Goal: Information Seeking & Learning: Find specific fact

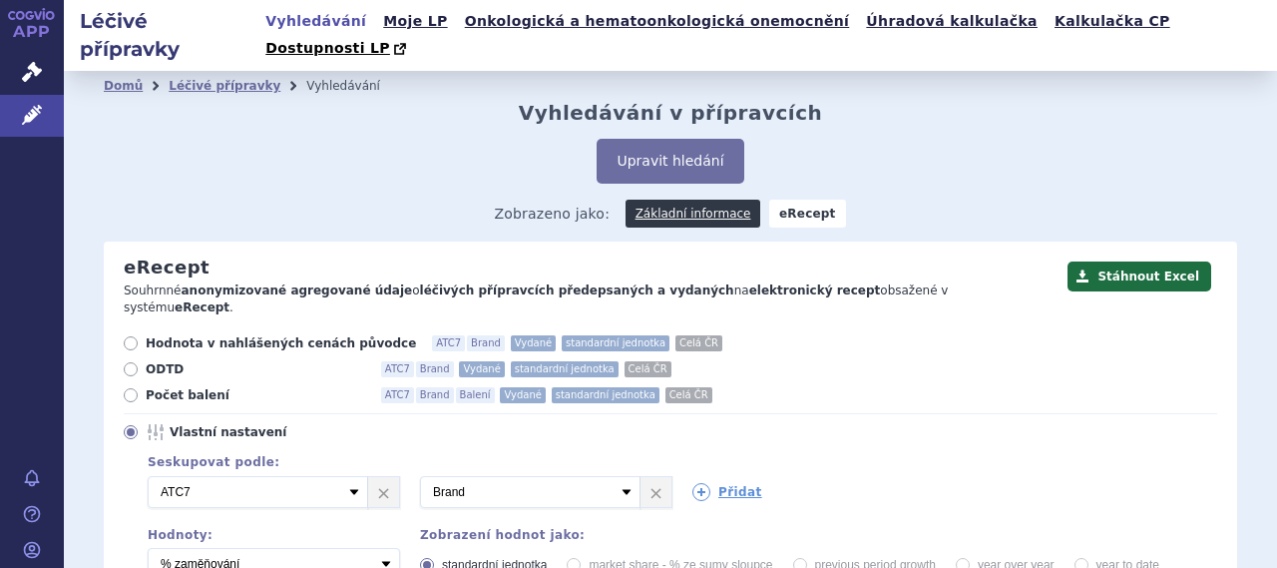
scroll to position [84, 0]
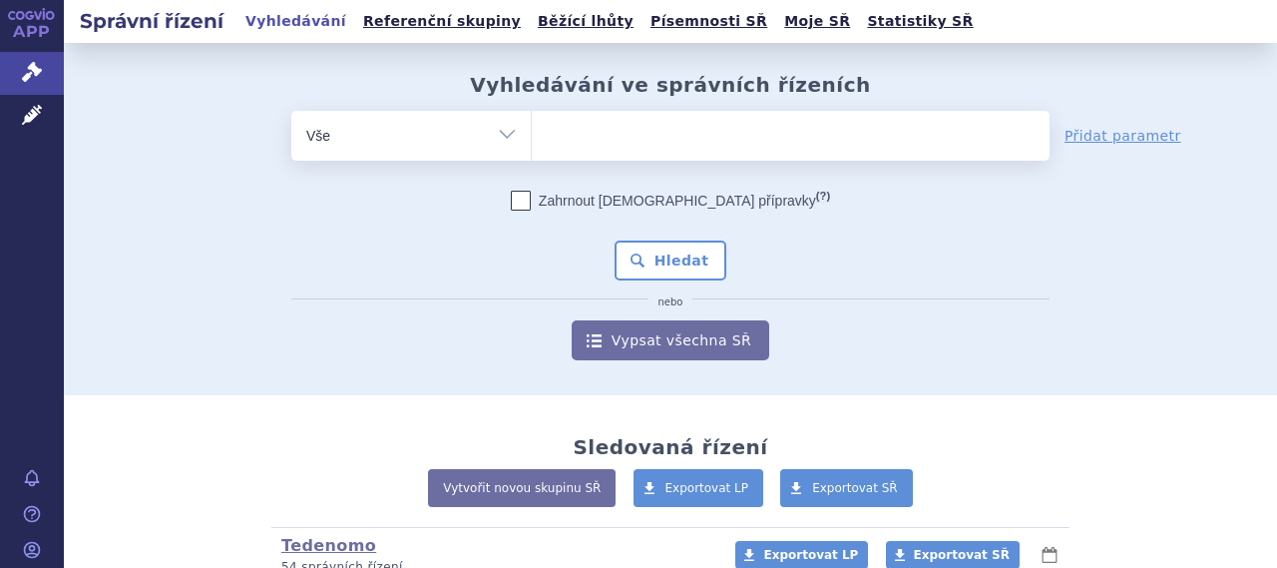
click at [136, 161] on div "odstranit Vše Spisová značka Typ SŘ" at bounding box center [670, 235] width 1133 height 249
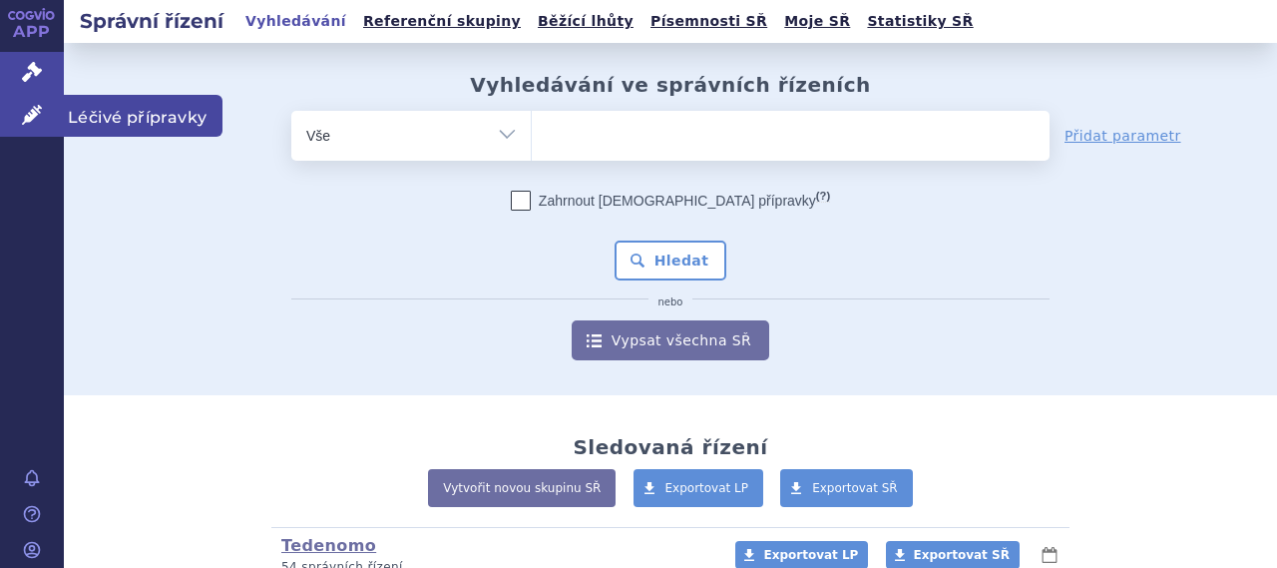
click at [146, 119] on span "Léčivé přípravky" at bounding box center [143, 116] width 159 height 42
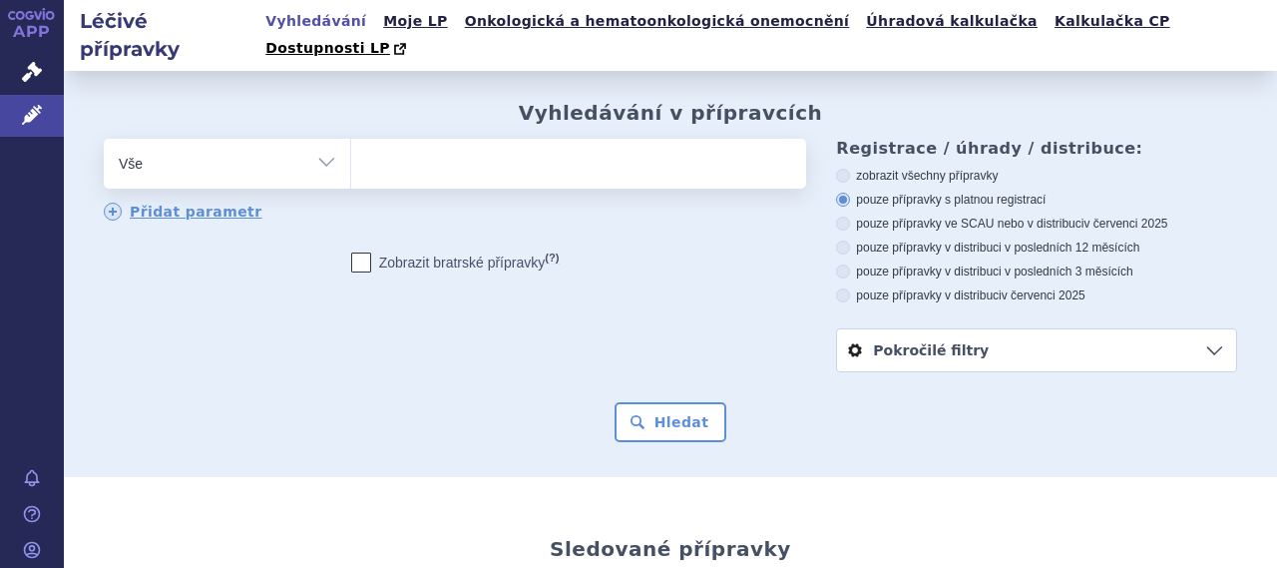
click at [506, 139] on ul at bounding box center [576, 160] width 450 height 42
click at [351, 138] on select at bounding box center [350, 163] width 1 height 50
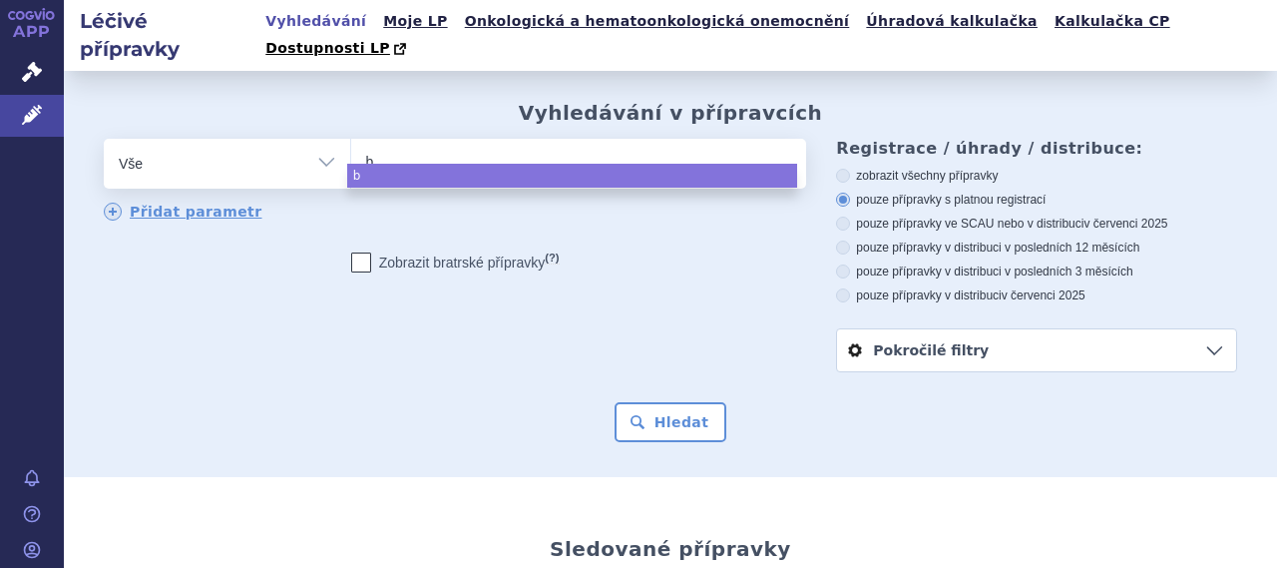
type input "bi"
type input "bis"
type input "biso"
type input "bisopr"
type input "bisopro"
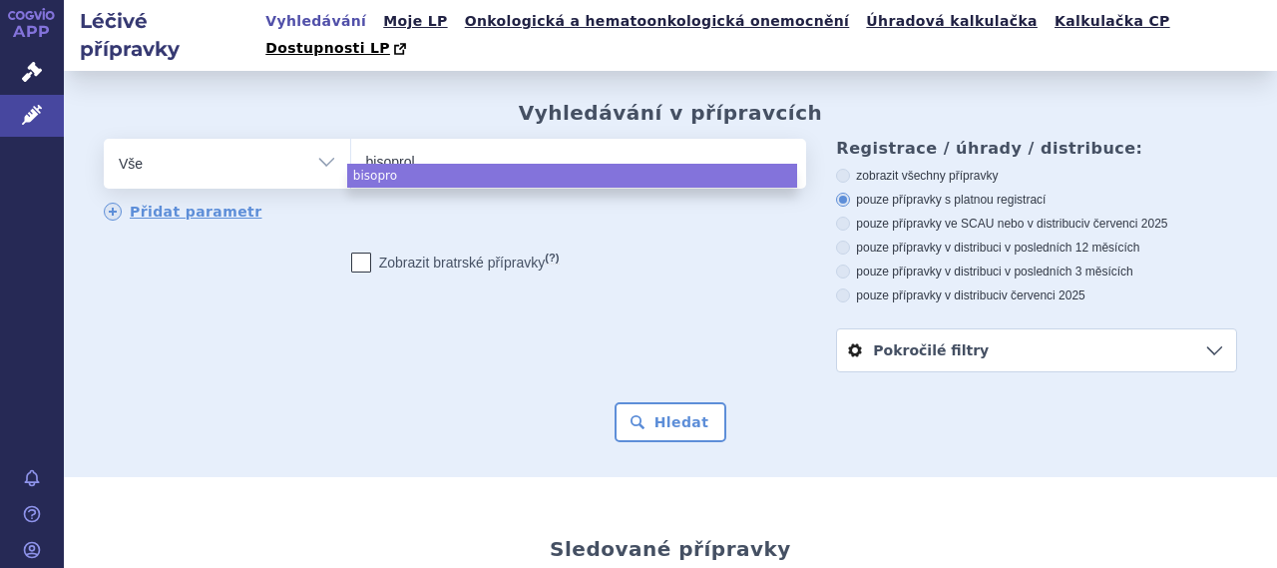
type input "bisoprolo"
type input "bisoprolol"
type input "bisoprolol m"
type input "bisoprolol me"
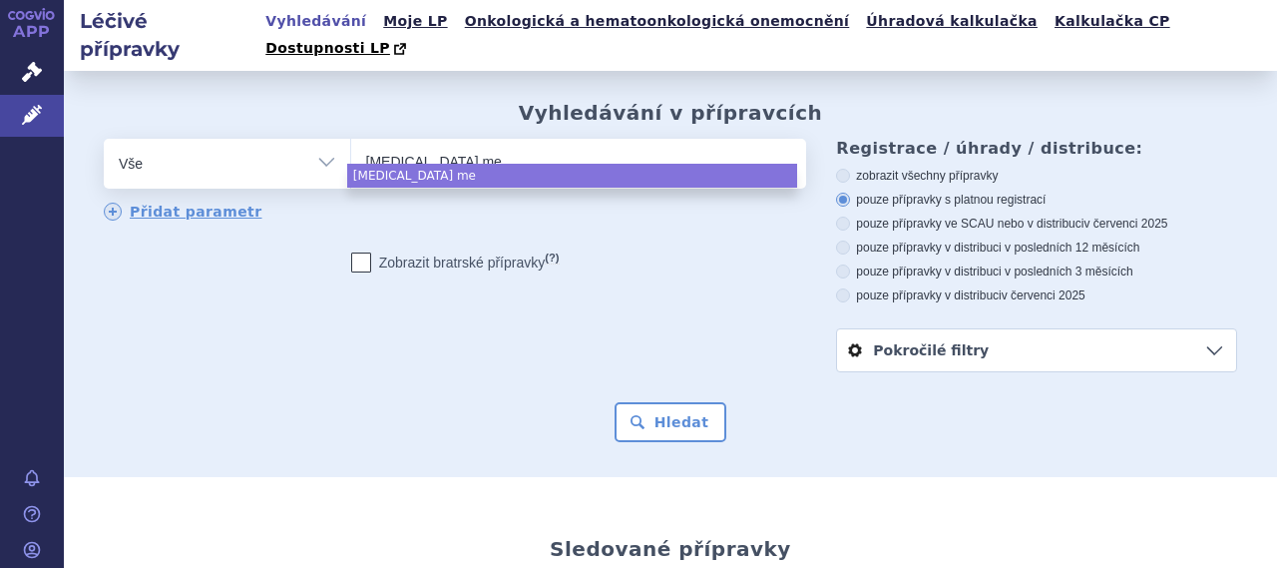
type input "bisoprolol med"
type input "bisoprolol medre"
type input "bisoprolol medreg"
select select "bisoprolol medreg"
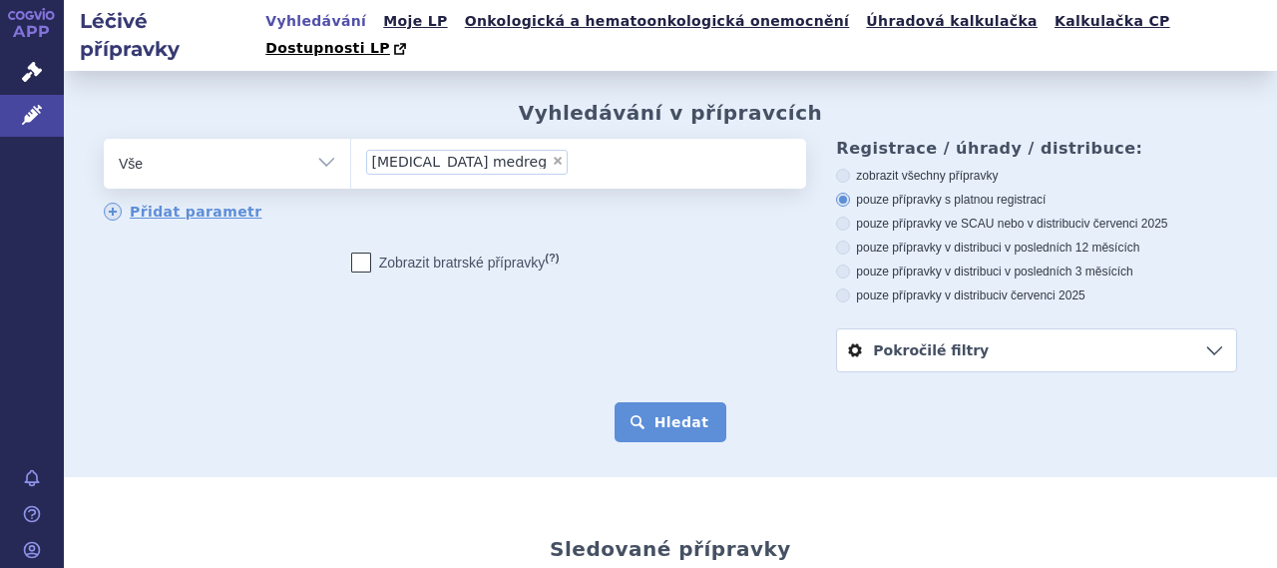
click at [648, 402] on button "Hledat" at bounding box center [671, 422] width 113 height 40
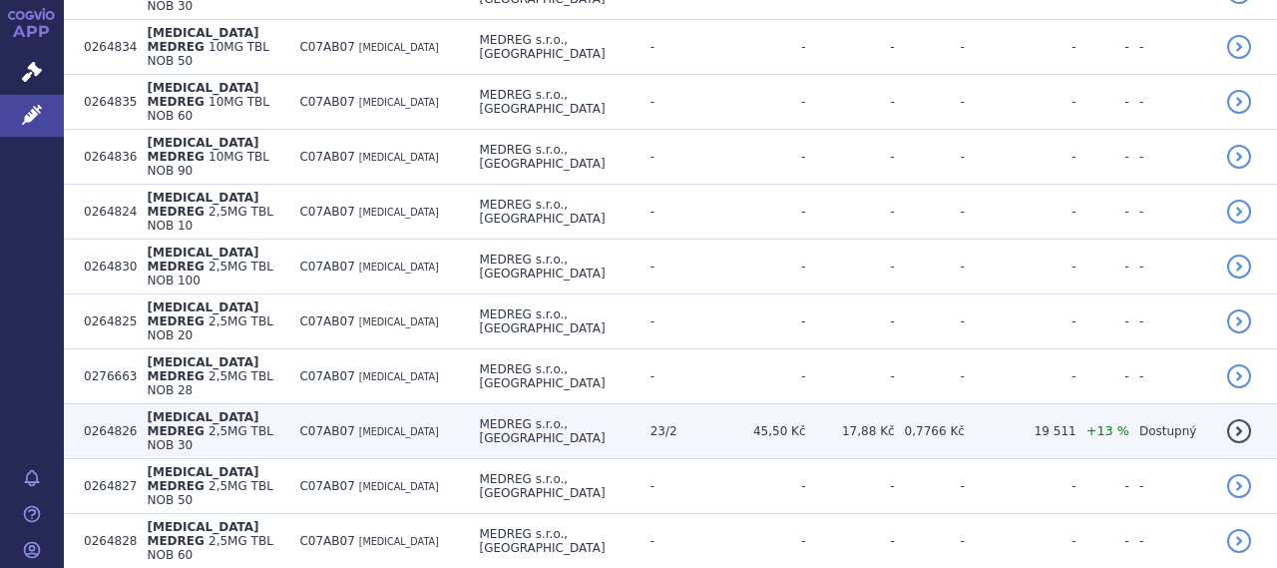
scroll to position [998, 0]
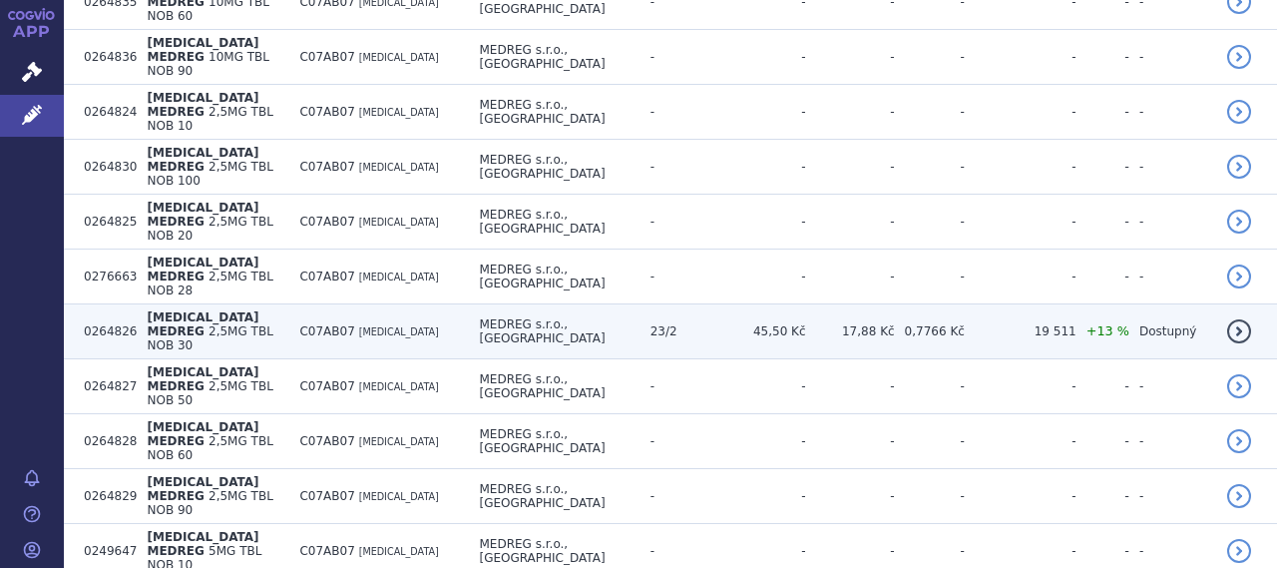
click at [722, 304] on td "45,50 Kč" at bounding box center [758, 331] width 95 height 55
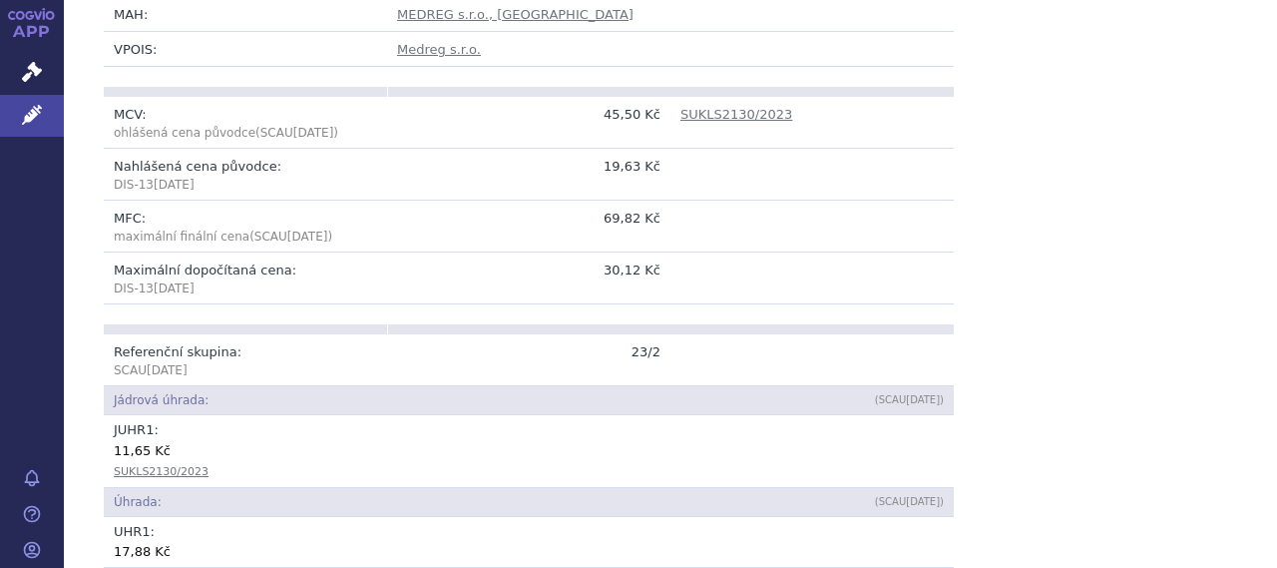
scroll to position [200, 0]
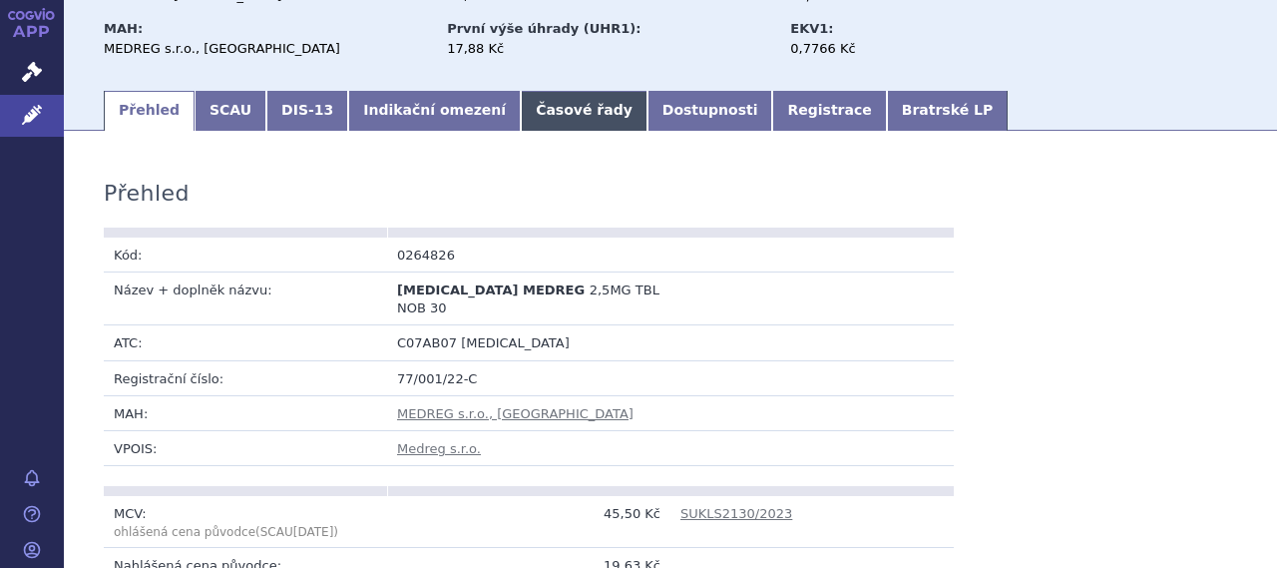
click at [521, 91] on link "Časové řady" at bounding box center [584, 111] width 127 height 40
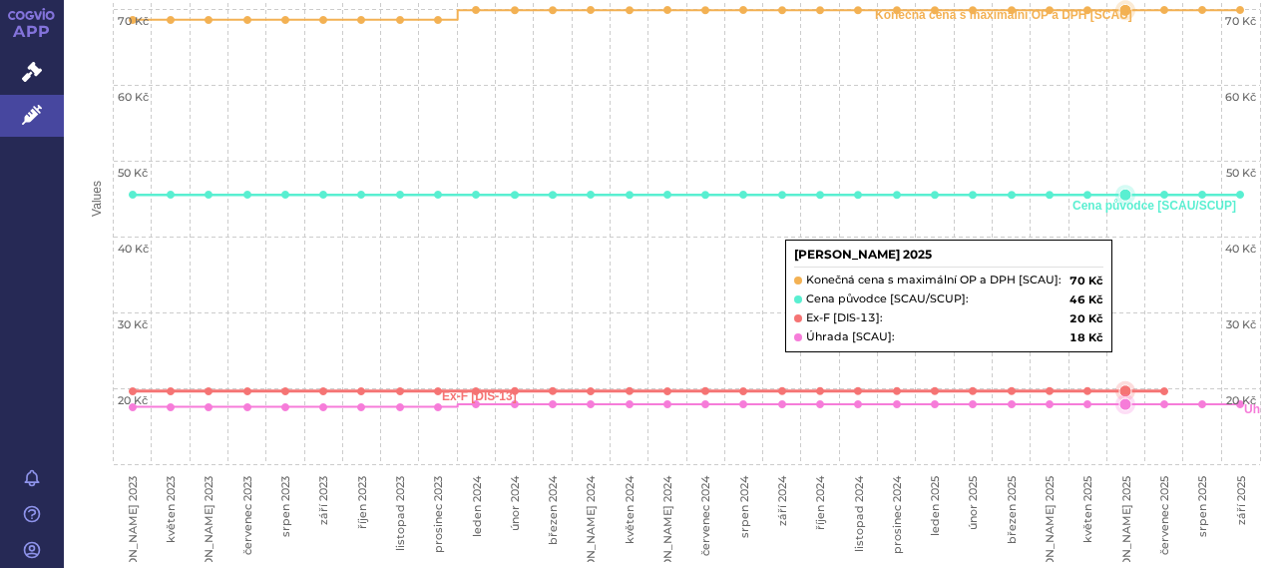
scroll to position [599, 0]
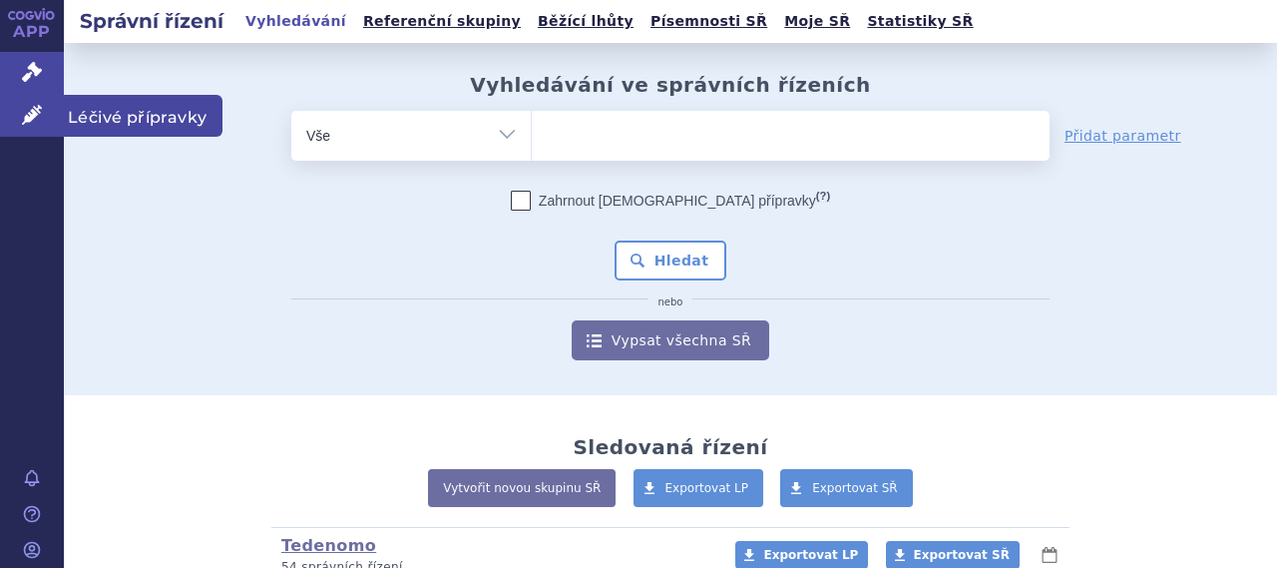
click at [156, 111] on span "Léčivé přípravky" at bounding box center [143, 116] width 159 height 42
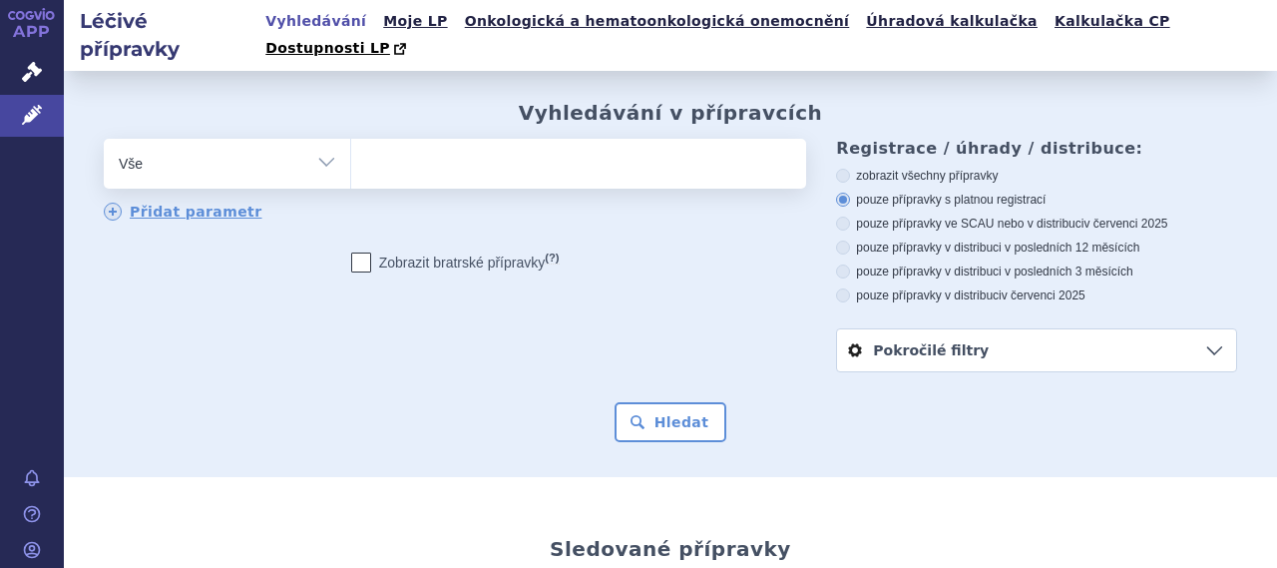
click at [1049, 17] on link "Kalkulačka CP" at bounding box center [1113, 21] width 128 height 27
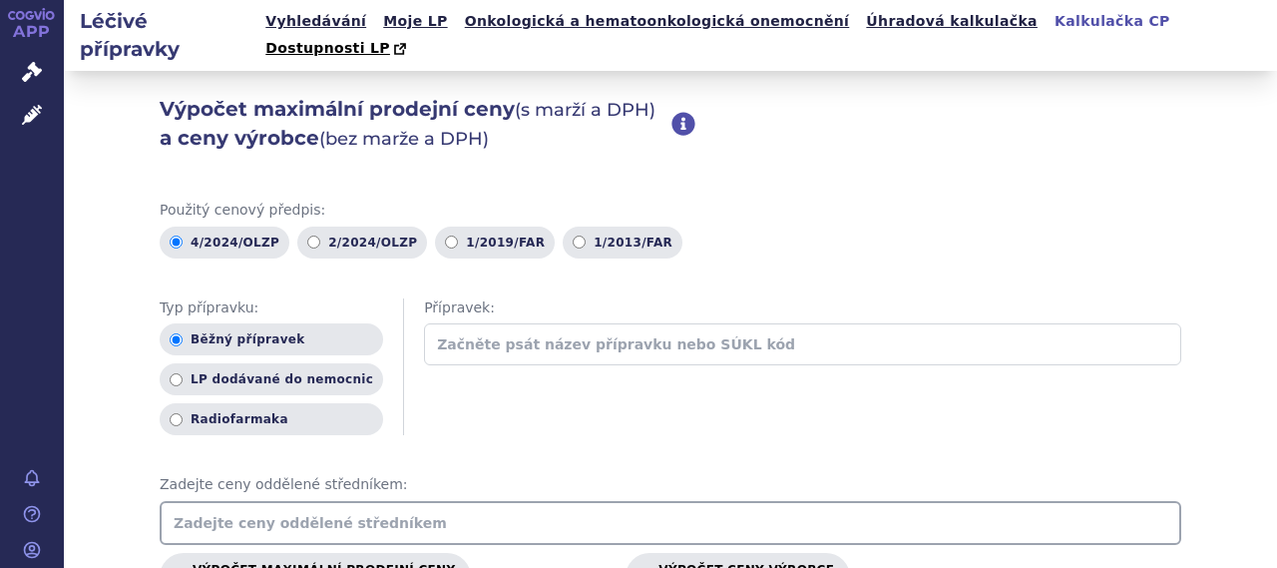
scroll to position [100, 0]
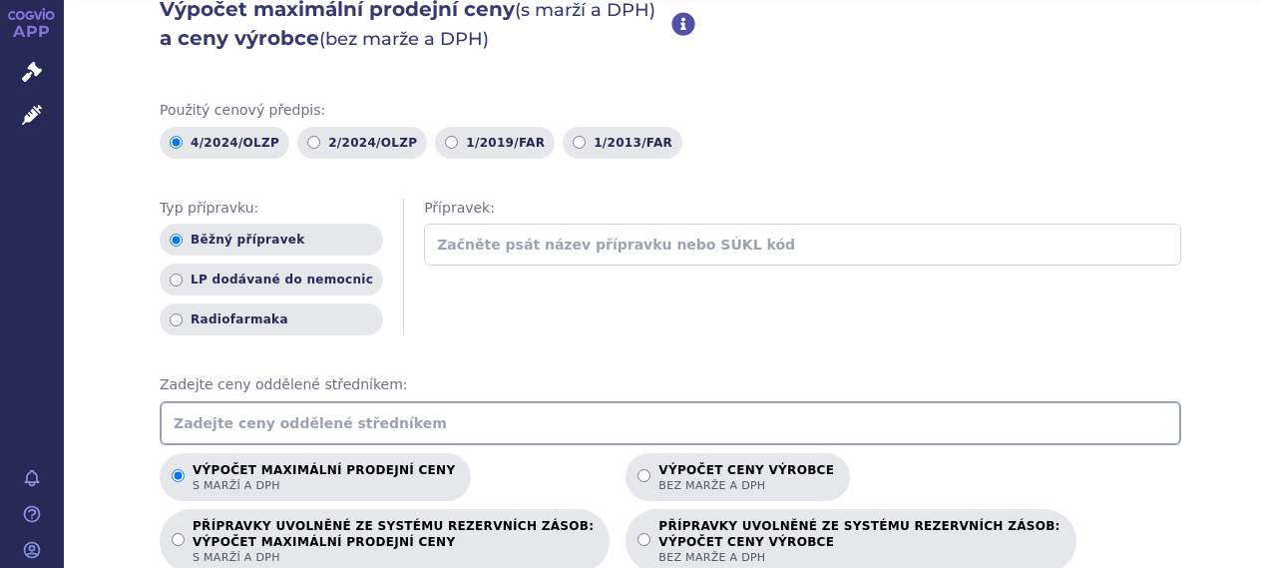
click at [364, 401] on input "text" at bounding box center [671, 423] width 1022 height 44
type input "20"
click at [109, 396] on div "Výpočet maximální prodejní ceny (s marží a DPH) a ceny výrobce (bez marže a DPH…" at bounding box center [670, 553] width 1213 height 1164
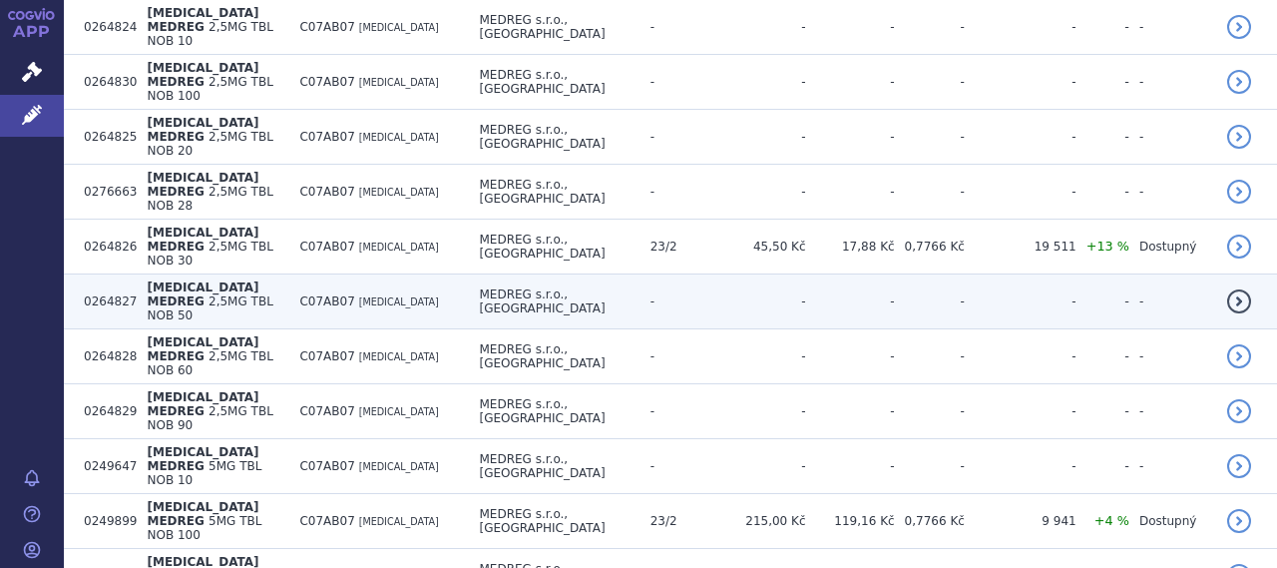
scroll to position [1086, 0]
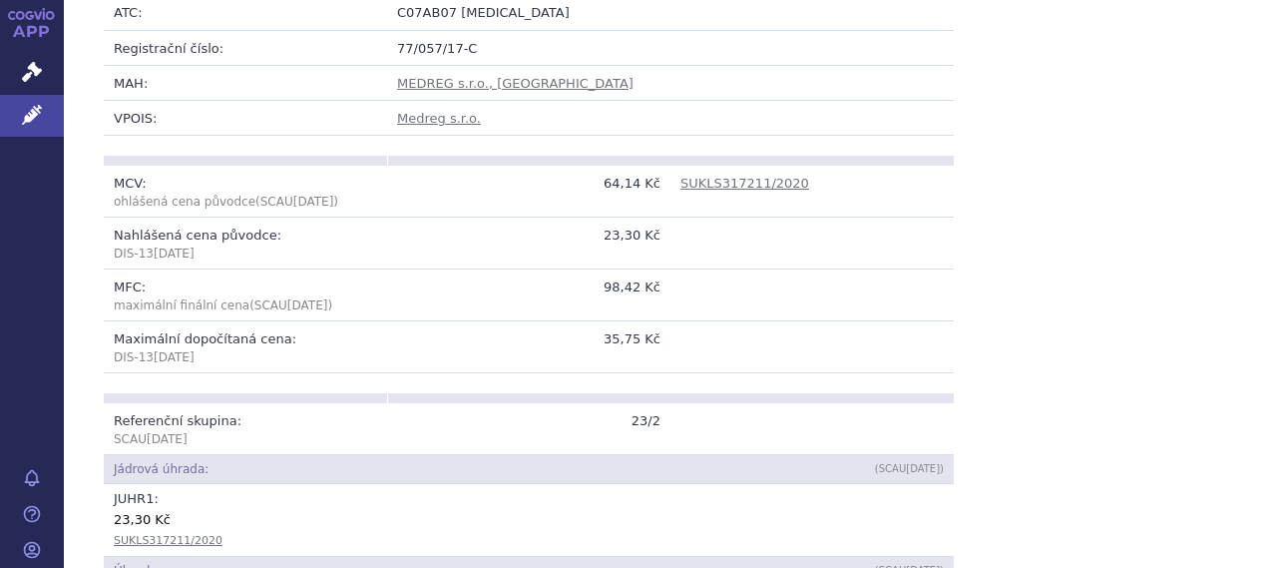
scroll to position [499, 0]
